Goal: Information Seeking & Learning: Learn about a topic

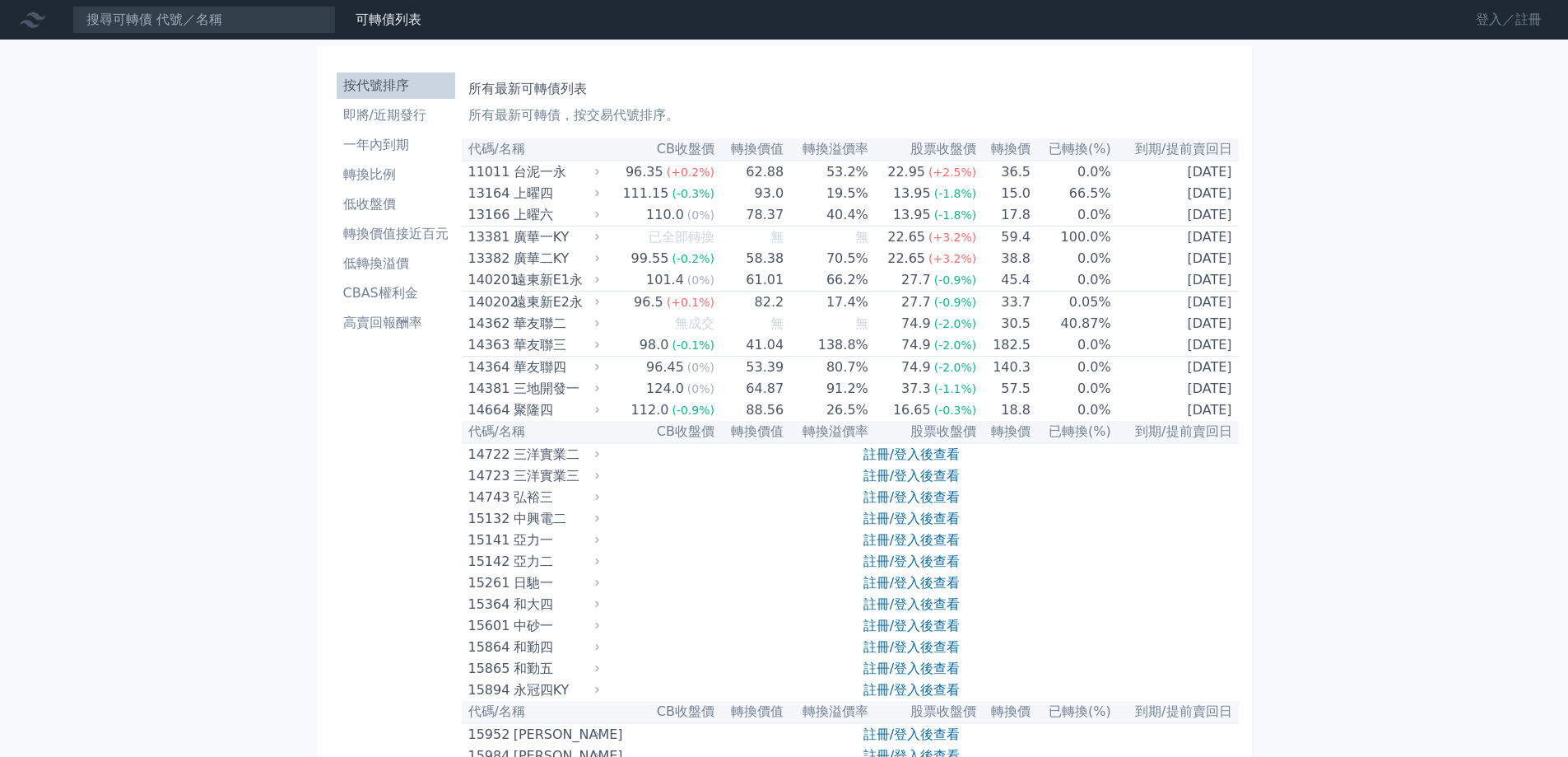
click at [1518, 10] on link "登入／註冊" at bounding box center [1508, 19] width 92 height 26
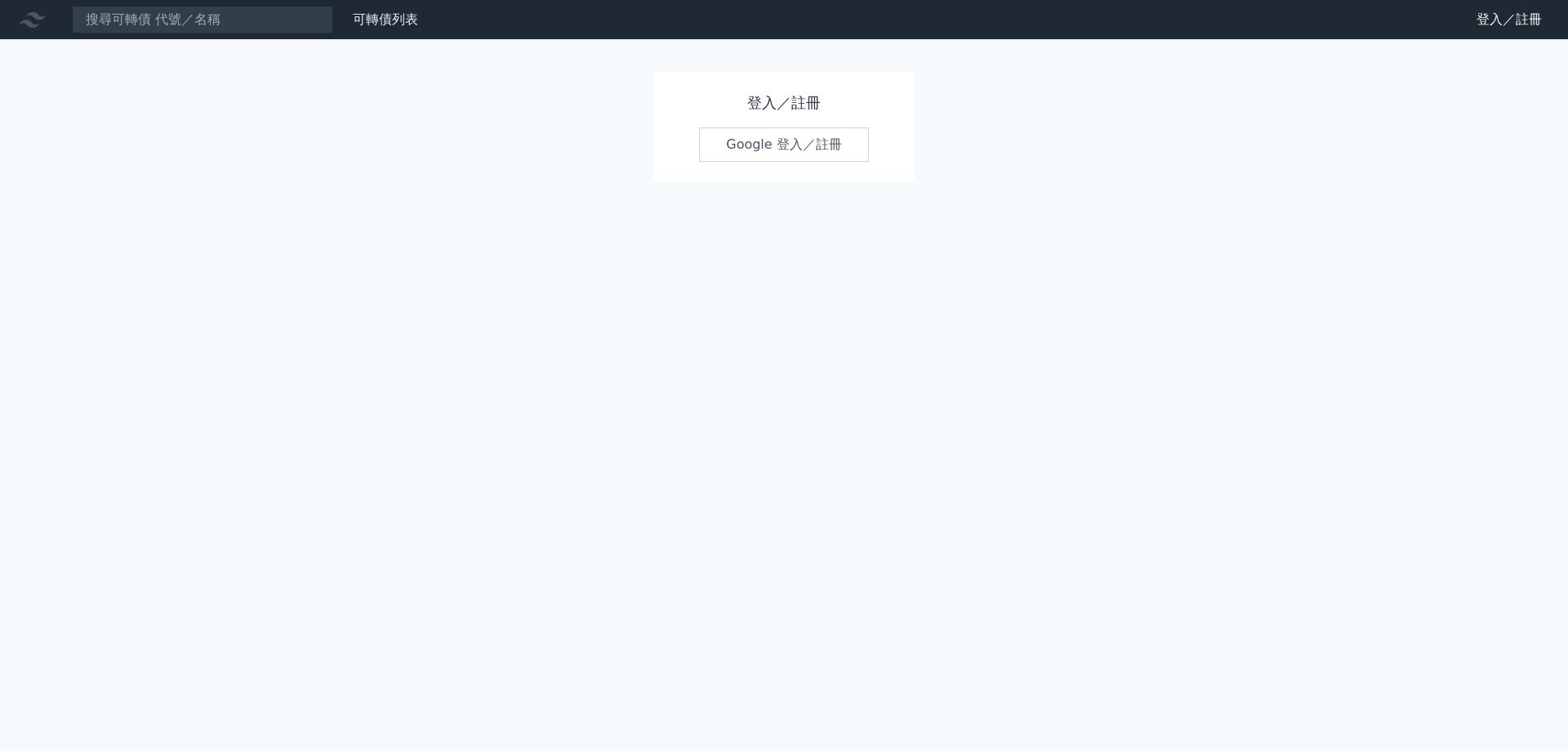
click at [759, 150] on link "Google 登入／註冊" at bounding box center [784, 144] width 170 height 34
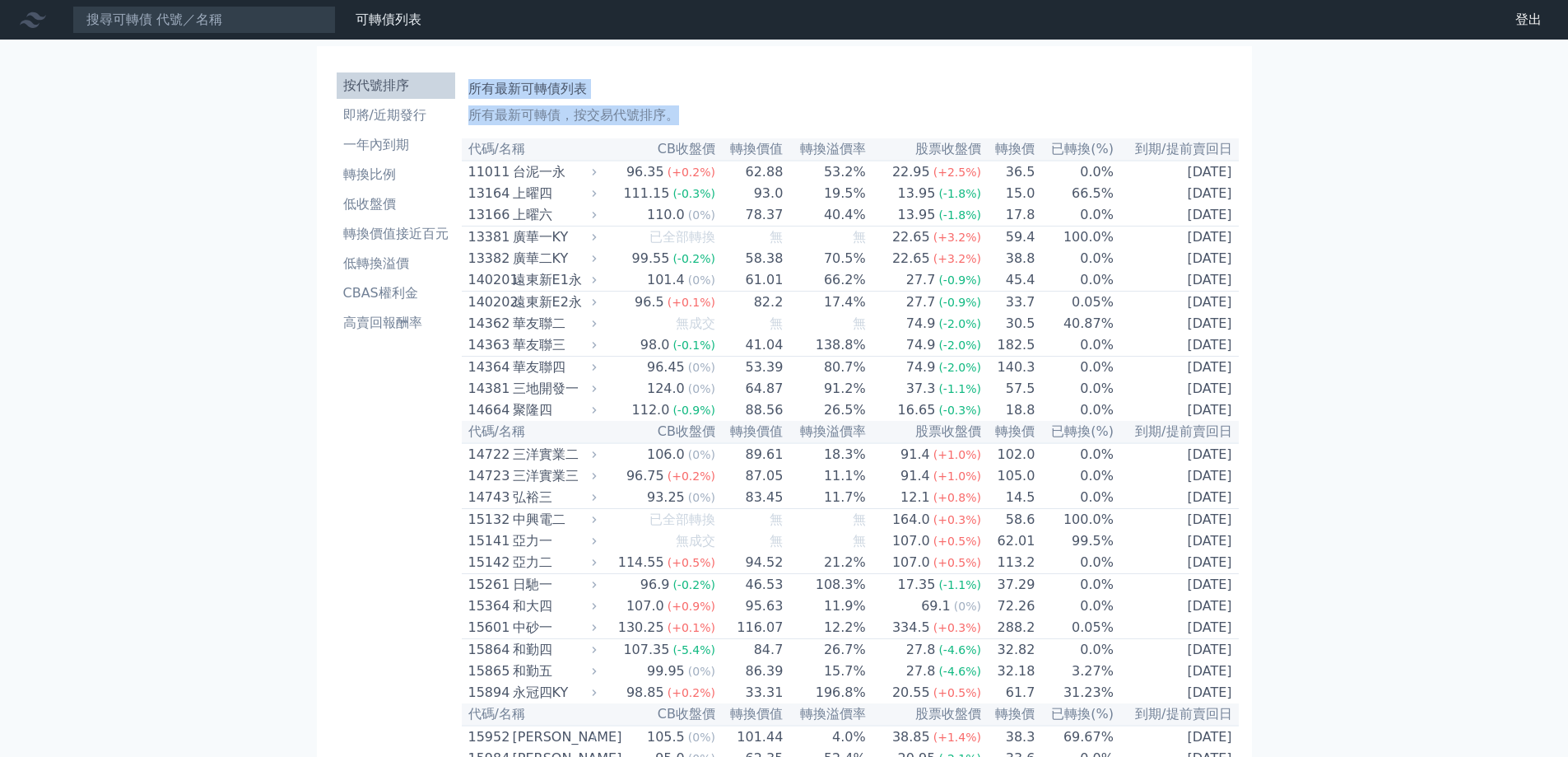
drag, startPoint x: 472, startPoint y: 91, endPoint x: 1262, endPoint y: 255, distance: 806.8
copy div "所有最新可轉債列表 所有最新可轉債，按交易代號排序。"
click at [400, 141] on li "一年內到期" at bounding box center [396, 145] width 118 height 20
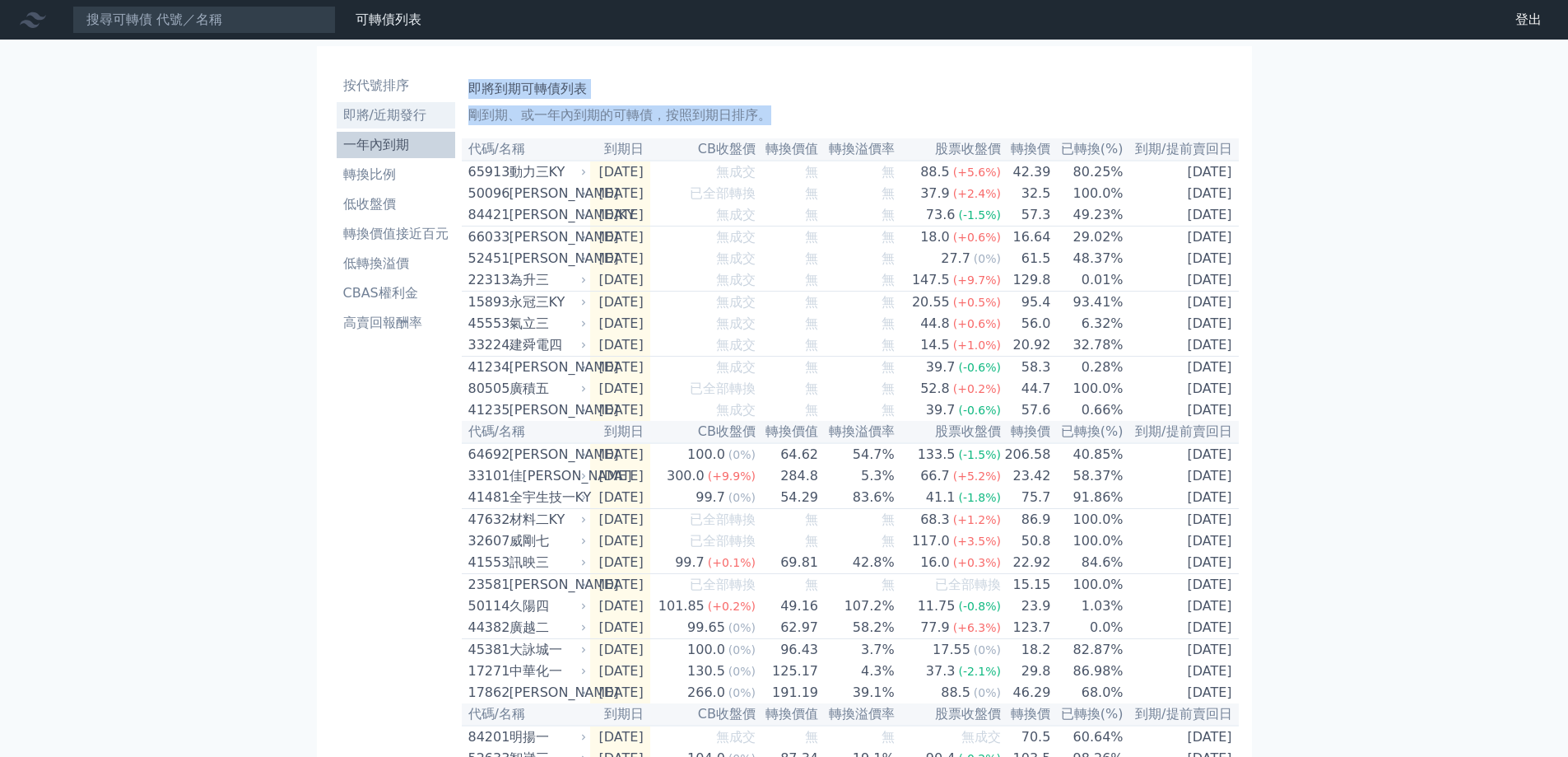
click at [390, 117] on li "即將/近期發行" at bounding box center [396, 116] width 118 height 20
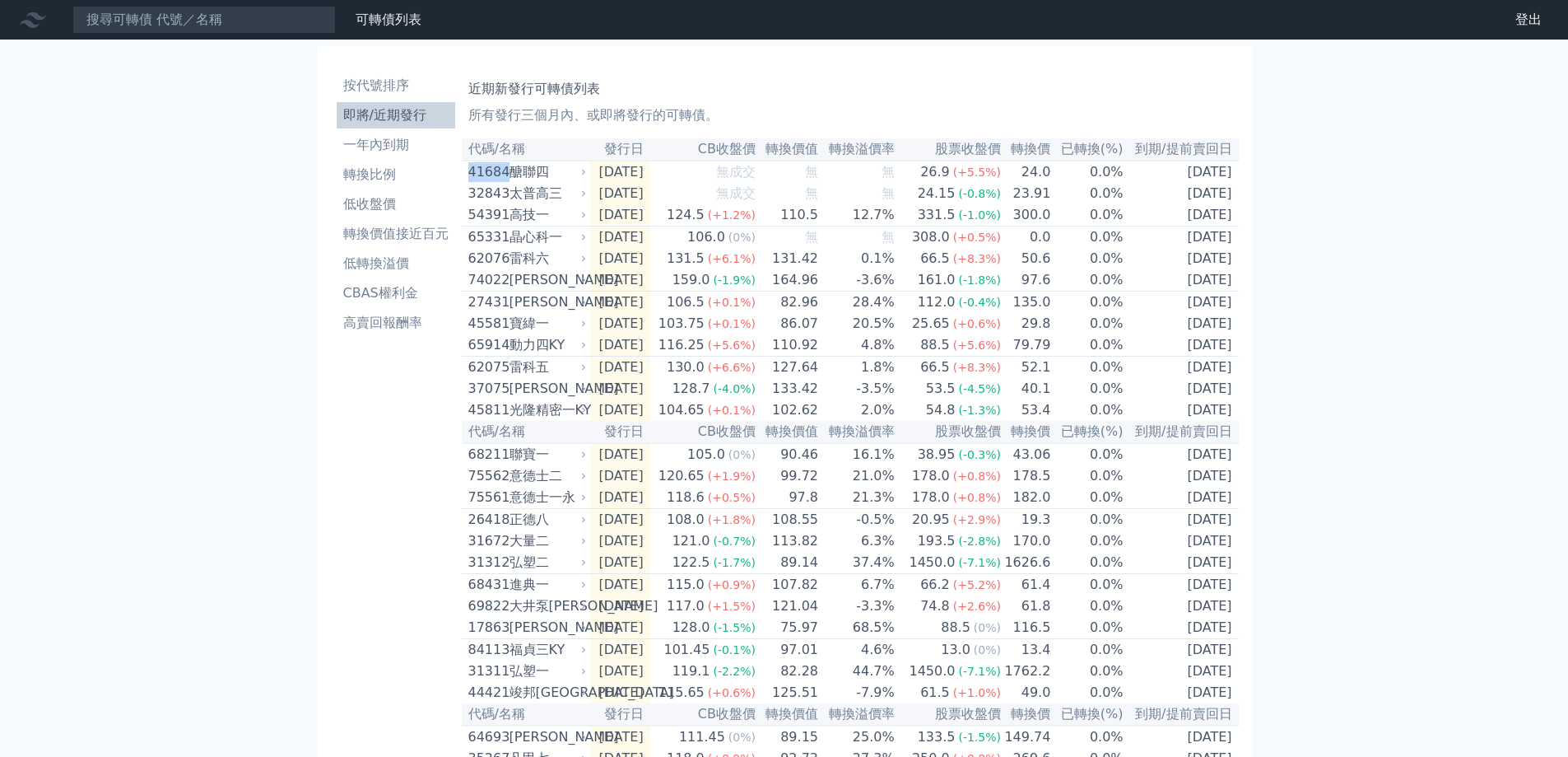
drag, startPoint x: 463, startPoint y: 177, endPoint x: 506, endPoint y: 182, distance: 43.3
click at [506, 182] on td "41684 醣聯四" at bounding box center [526, 171] width 128 height 22
copy div "41684"
drag, startPoint x: 470, startPoint y: 200, endPoint x: 506, endPoint y: 202, distance: 36.1
click at [506, 202] on div "32843 太普高三" at bounding box center [524, 194] width 111 height 20
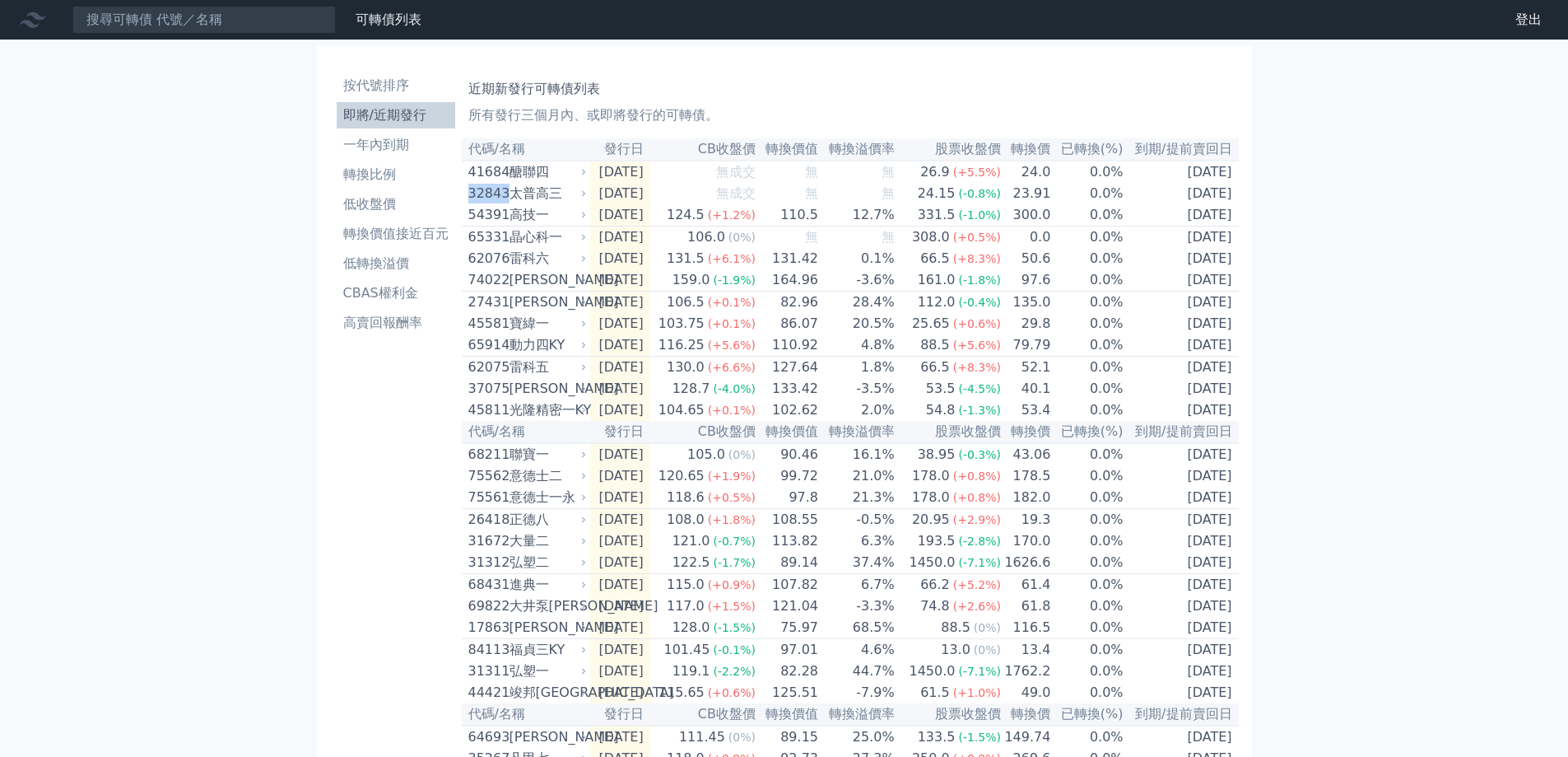
copy div "32843"
drag, startPoint x: 594, startPoint y: 173, endPoint x: 670, endPoint y: 180, distance: 76.3
click at [650, 180] on td "[DATE]" at bounding box center [620, 171] width 60 height 22
copy td "[DATE]"
drag, startPoint x: 1155, startPoint y: 178, endPoint x: 1231, endPoint y: 184, distance: 76.2
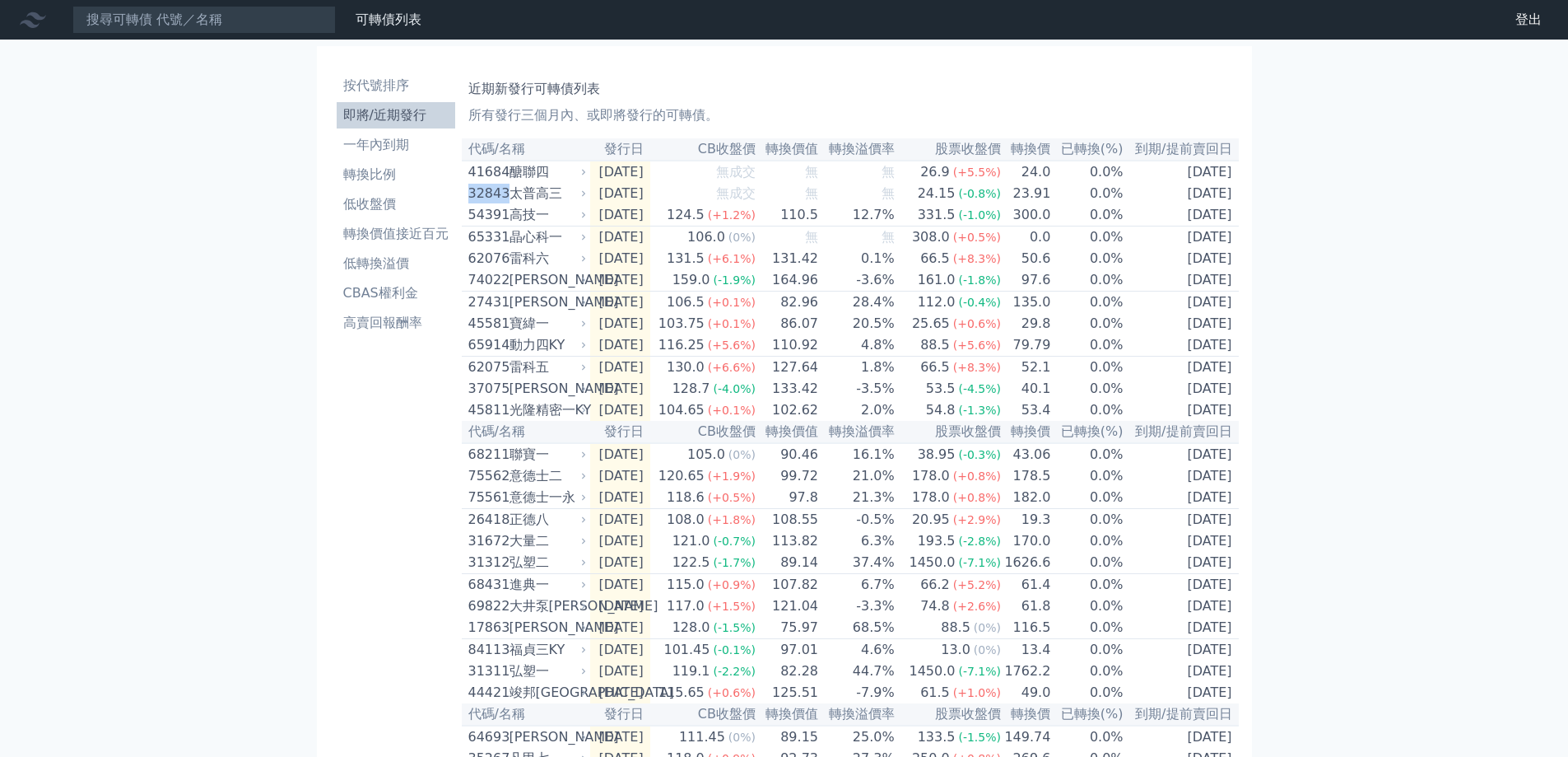
click at [1231, 183] on td "[DATE]" at bounding box center [1181, 171] width 115 height 22
copy td "[DATE]"
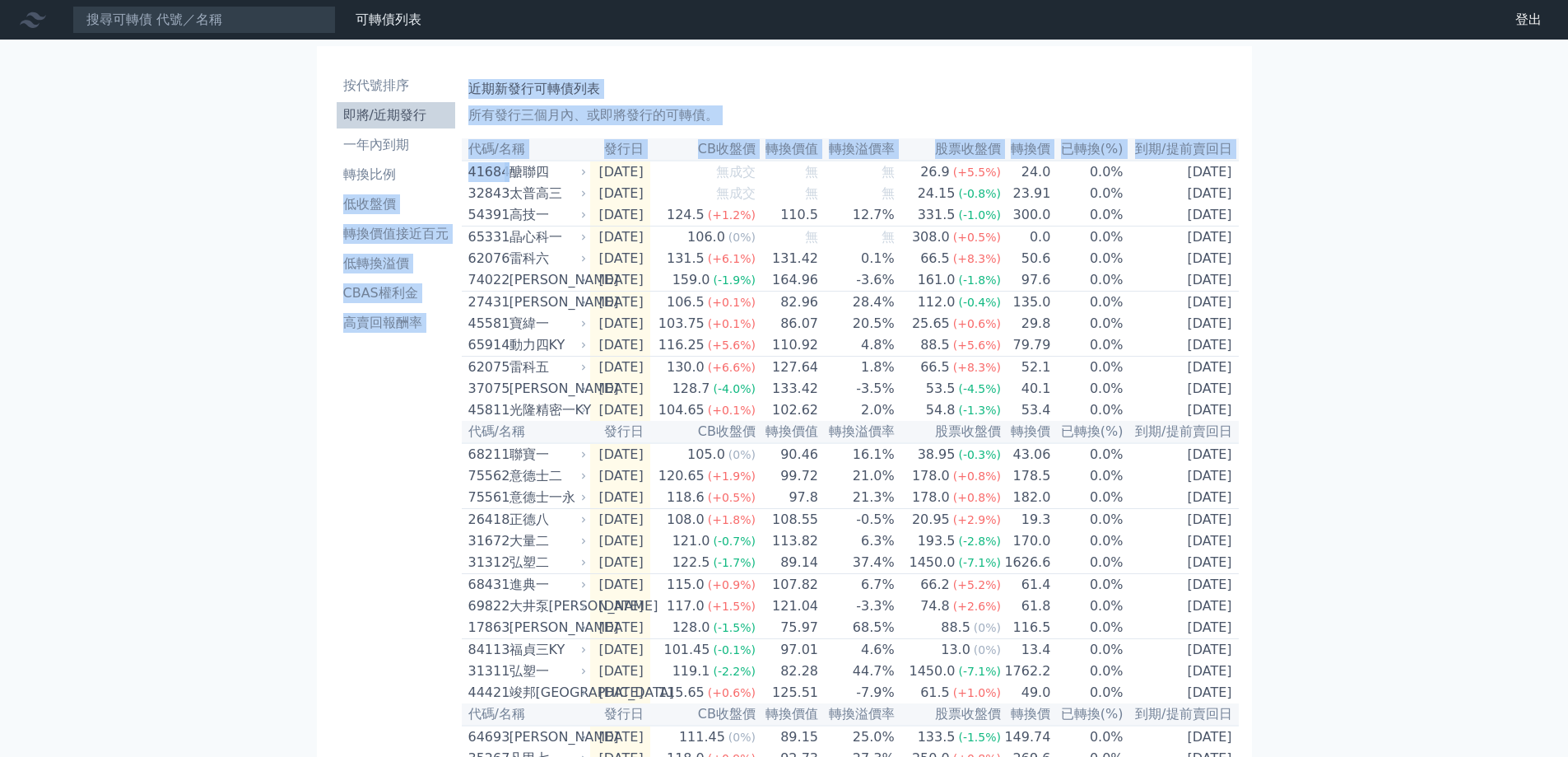
drag, startPoint x: 462, startPoint y: 176, endPoint x: 508, endPoint y: 184, distance: 46.7
click at [508, 184] on div "按代號排序 即將/近期發行 一年內到期 轉換比例 低收盤價 轉換價值接近百元 低轉換溢價 CBAS權利金 高賣回報酬率 近期新發行可轉債列表 所有發行三個月內…" at bounding box center [784, 601] width 909 height 1085
click at [323, 446] on div "按代號排序 即將/近期發行 一年內到期 轉換比例 低收盤價 轉換價值接近百元 低轉換溢價 CBAS權利金 高賣回報酬率 近期新發行可轉債列表 所有發行三個月內…" at bounding box center [784, 602] width 935 height 1112
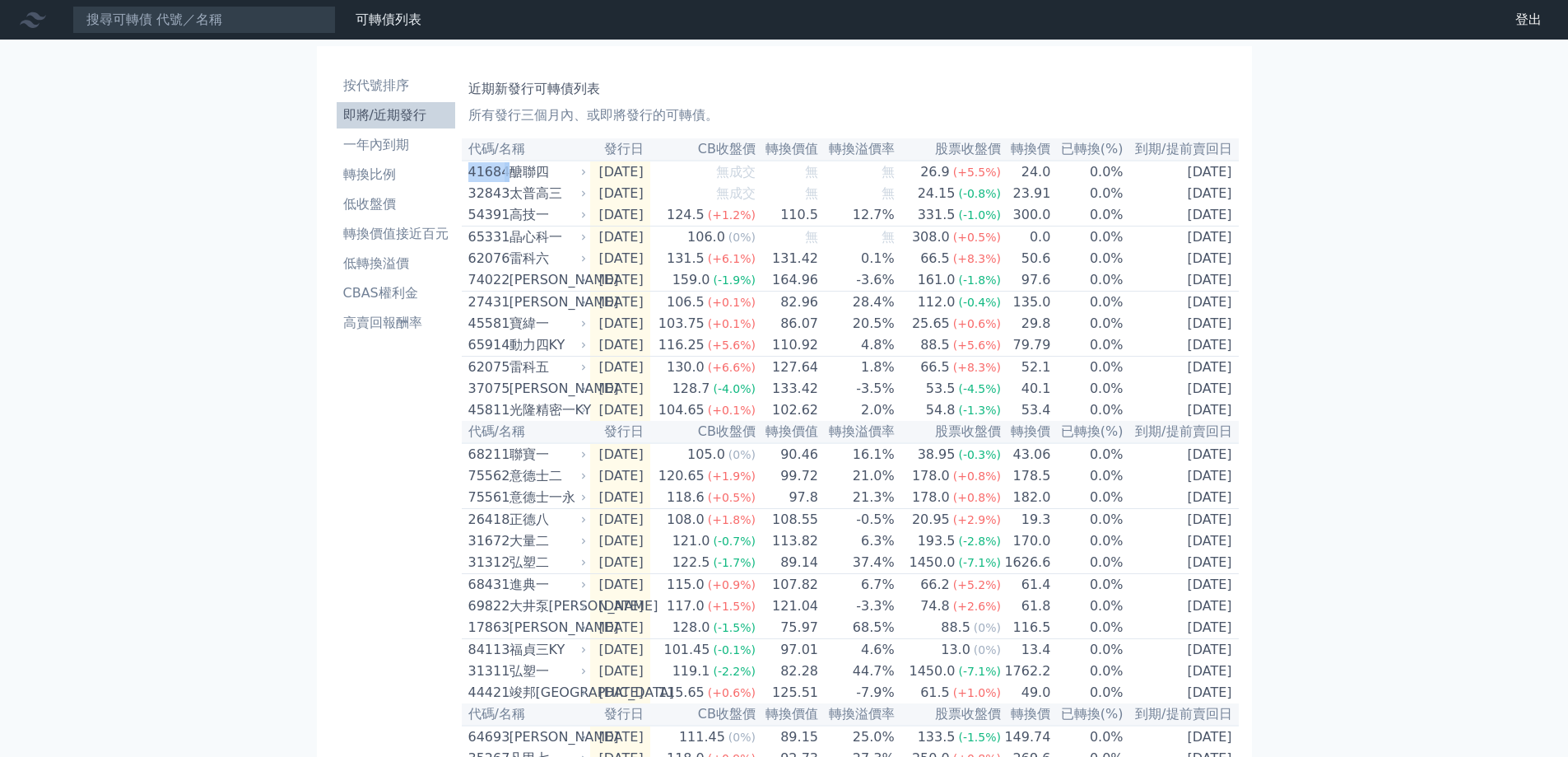
drag, startPoint x: 507, startPoint y: 177, endPoint x: 472, endPoint y: 175, distance: 35.1
click at [472, 175] on div "41684 醣聯四" at bounding box center [524, 172] width 111 height 20
copy div "41684"
click at [179, 28] on input at bounding box center [205, 19] width 264 height 28
paste input "41684"
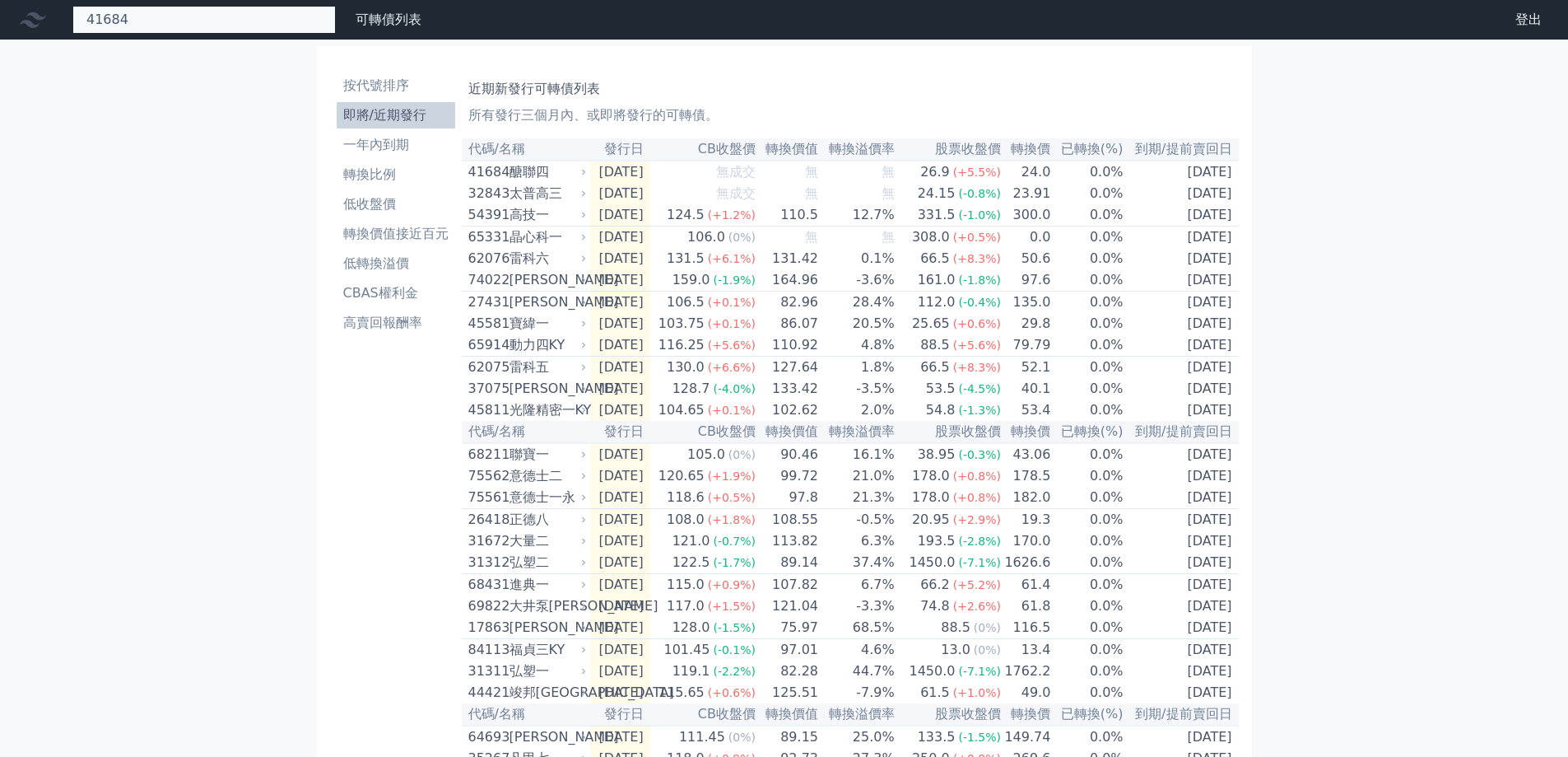
type input "41684"
drag, startPoint x: 156, startPoint y: 25, endPoint x: 0, endPoint y: 13, distance: 156.5
click at [0, 12] on div "41684 可轉債列表 財務數據" at bounding box center [214, 19] width 428 height 28
click at [143, 20] on input "41684" at bounding box center [205, 19] width 264 height 28
drag, startPoint x: 143, startPoint y: 21, endPoint x: 0, endPoint y: 5, distance: 143.9
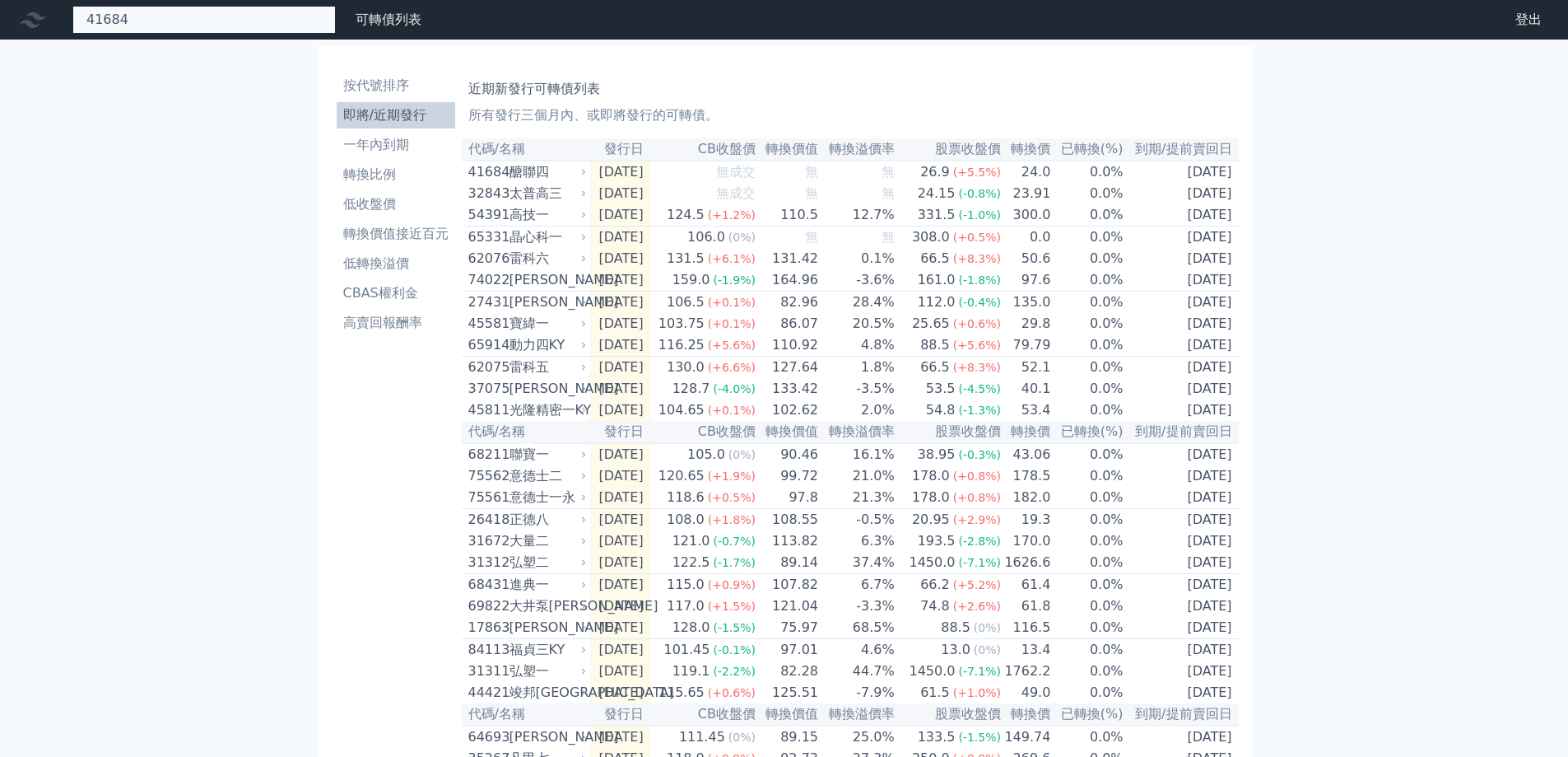
click at [0, 6] on div "41684 可轉債列表 財務數據" at bounding box center [214, 19] width 428 height 28
